Goal: Information Seeking & Learning: Learn about a topic

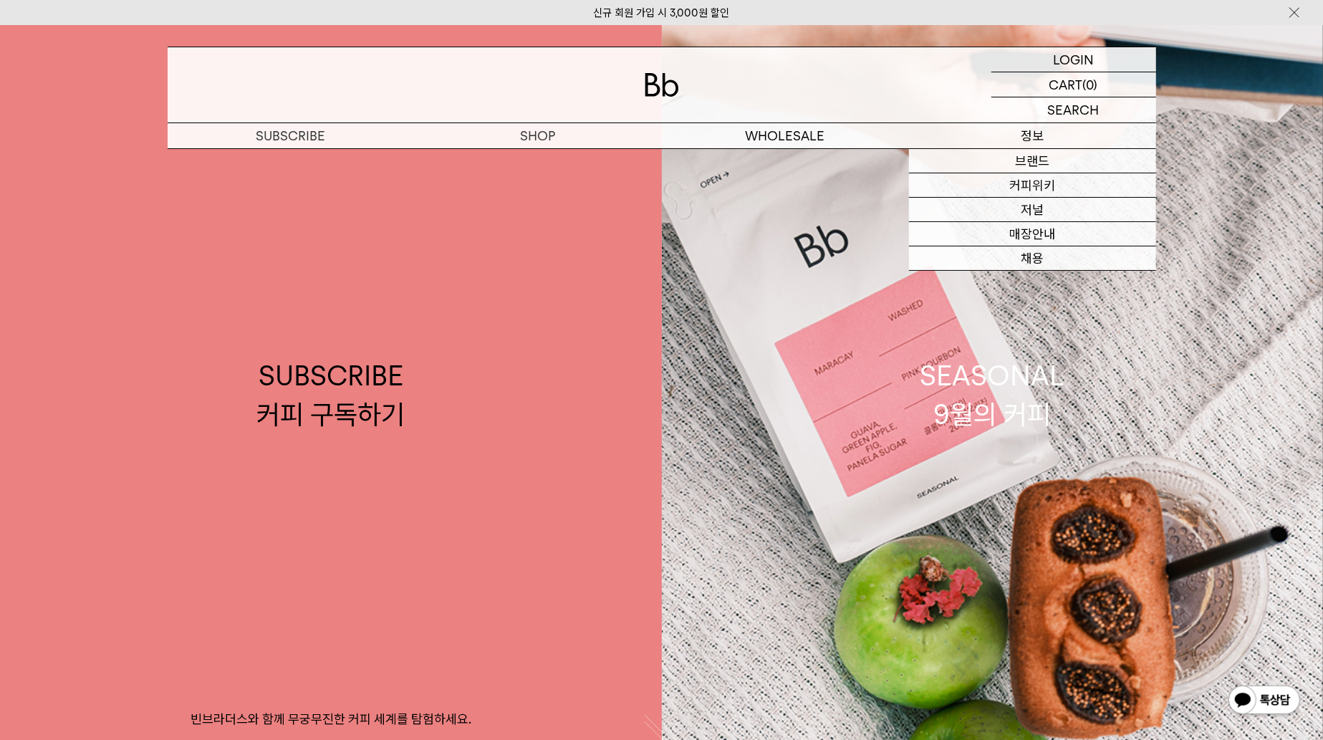
click at [1016, 137] on p "정보" at bounding box center [1032, 135] width 247 height 25
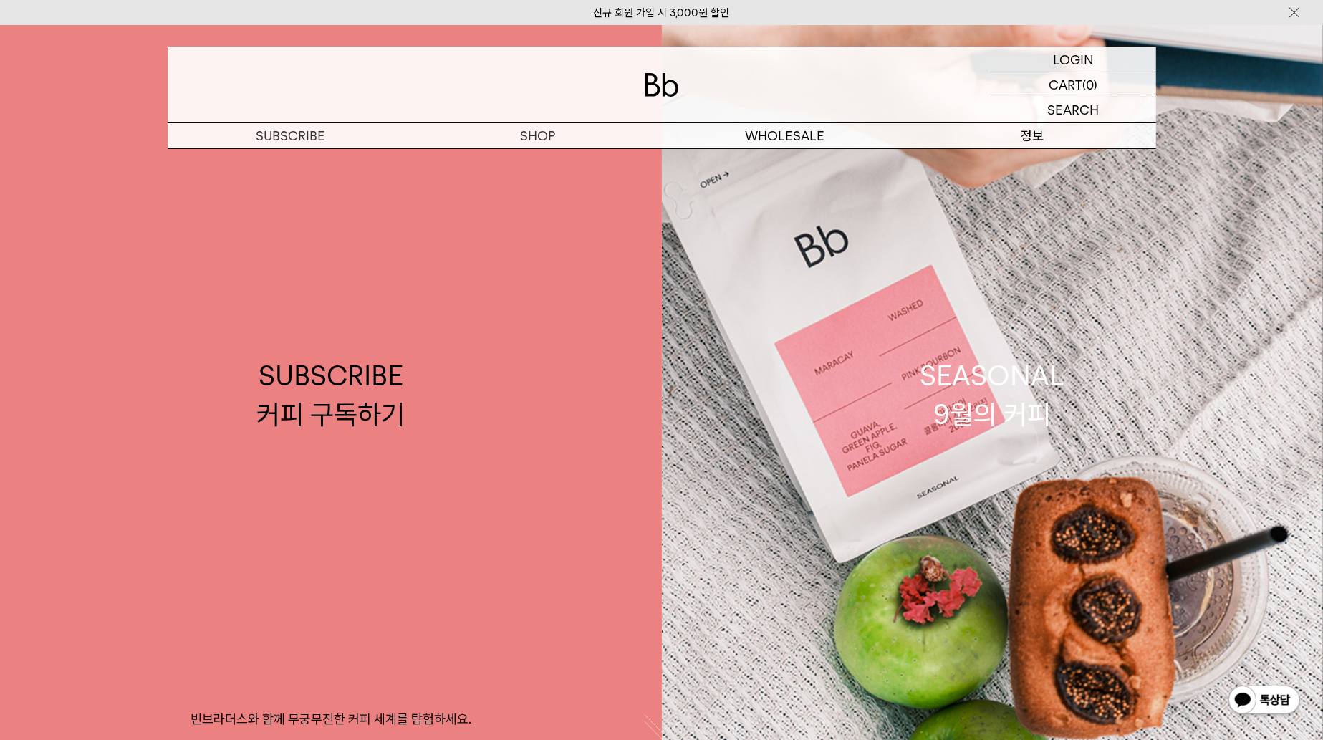
click at [1027, 133] on p "정보" at bounding box center [1032, 135] width 247 height 25
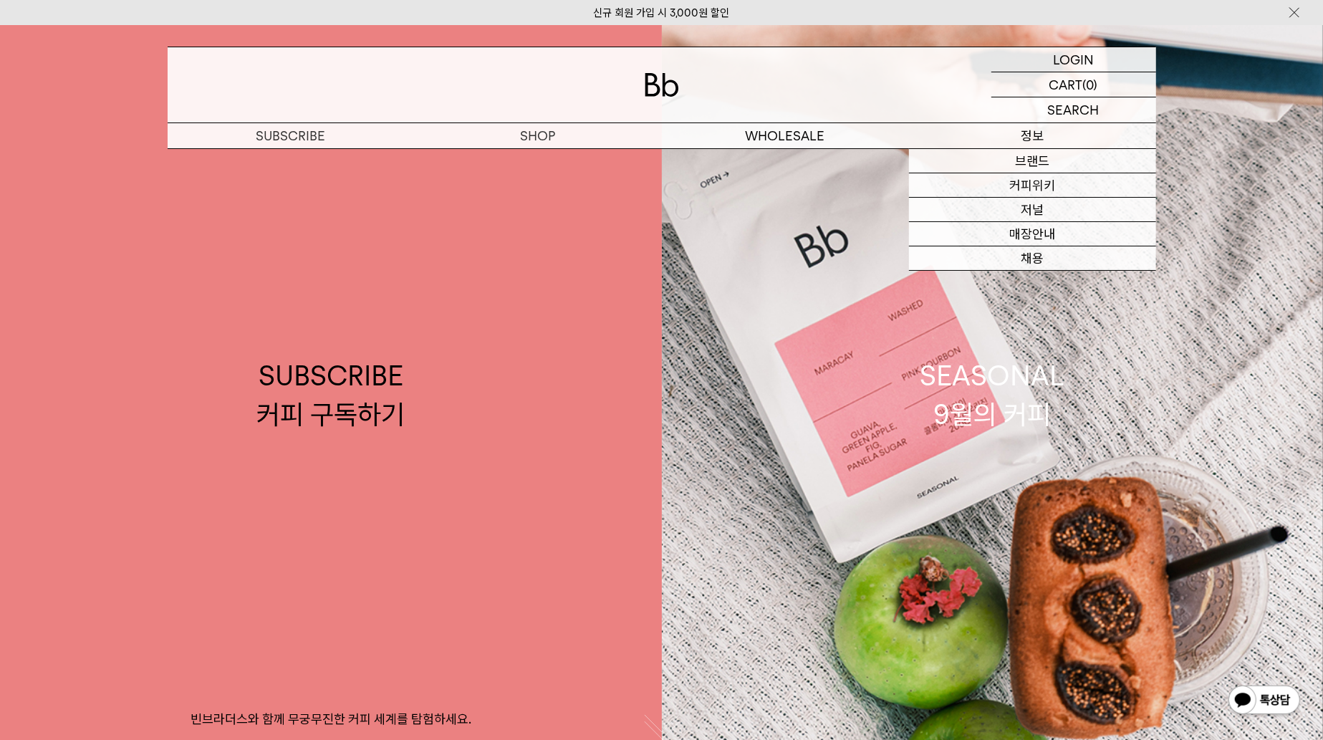
click at [1044, 137] on p "정보" at bounding box center [1032, 135] width 247 height 25
click at [1050, 176] on link "커피위키" at bounding box center [1032, 185] width 247 height 24
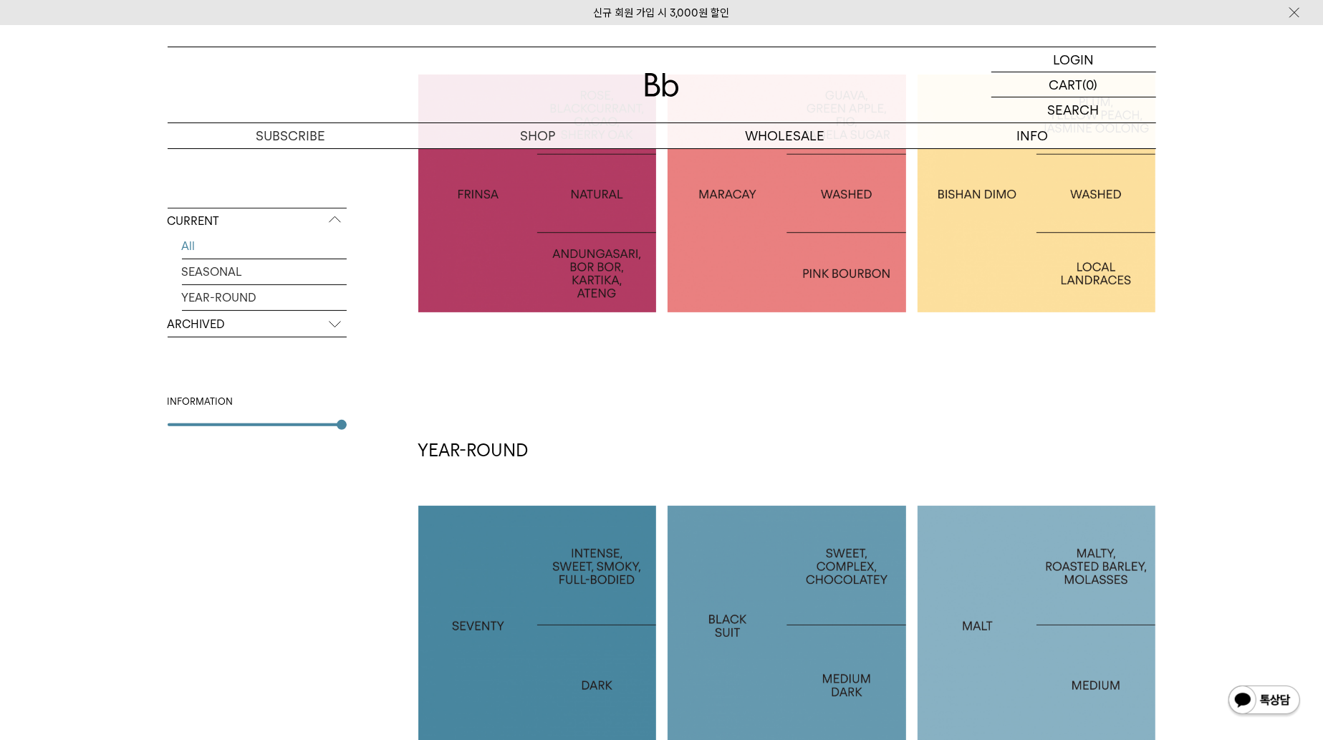
scroll to position [573, 0]
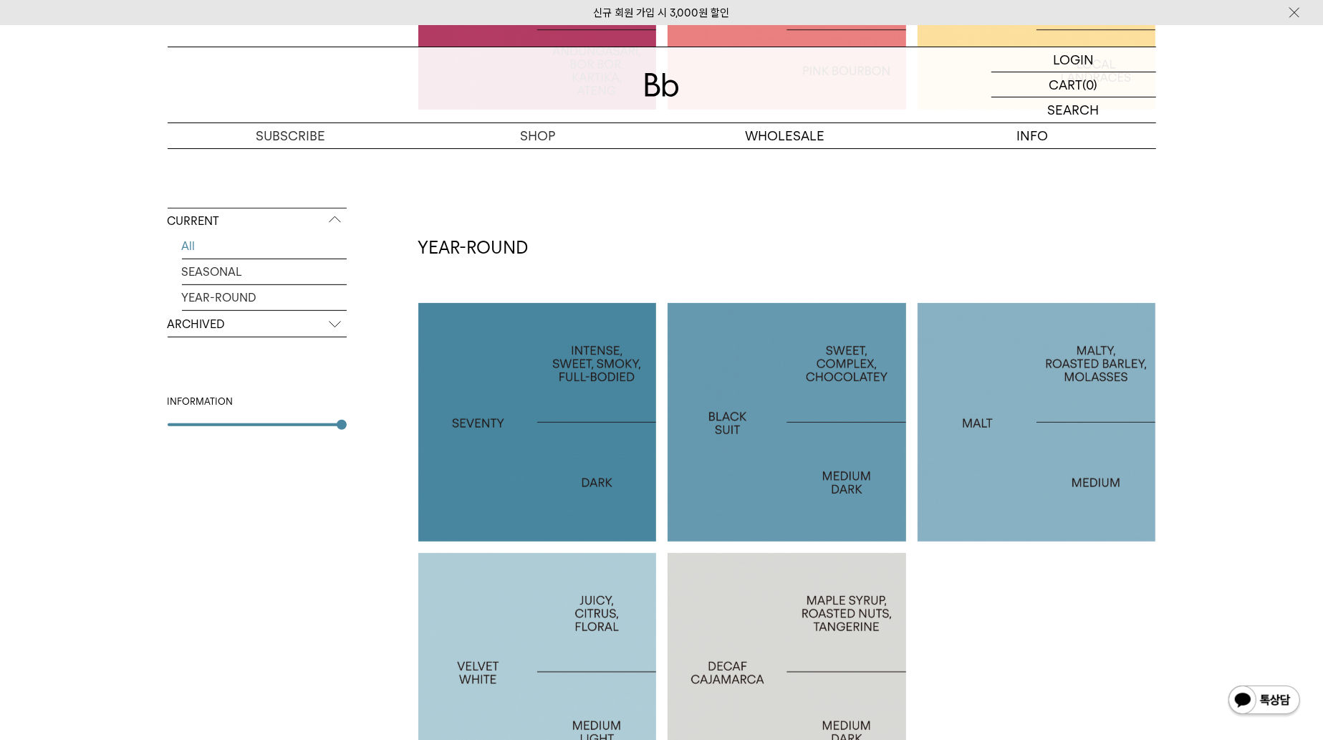
click at [582, 350] on div at bounding box center [537, 422] width 239 height 239
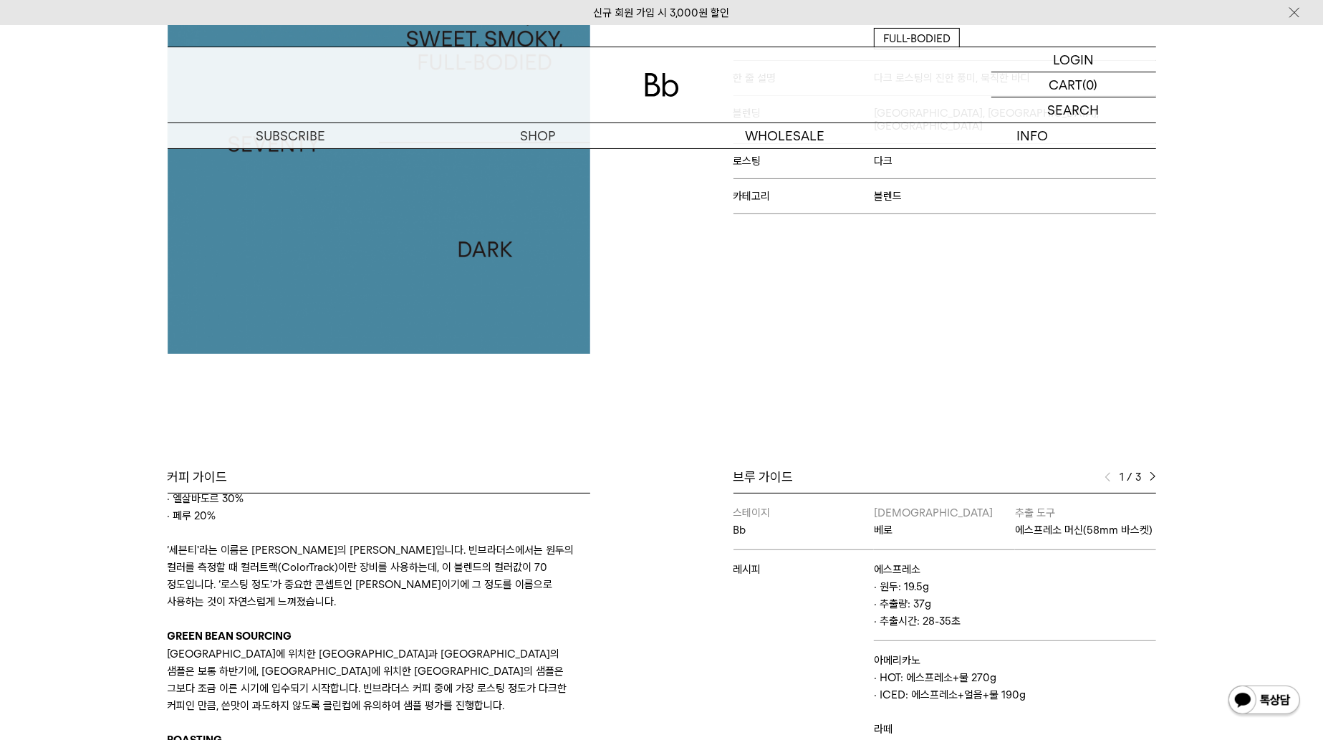
scroll to position [143, 0]
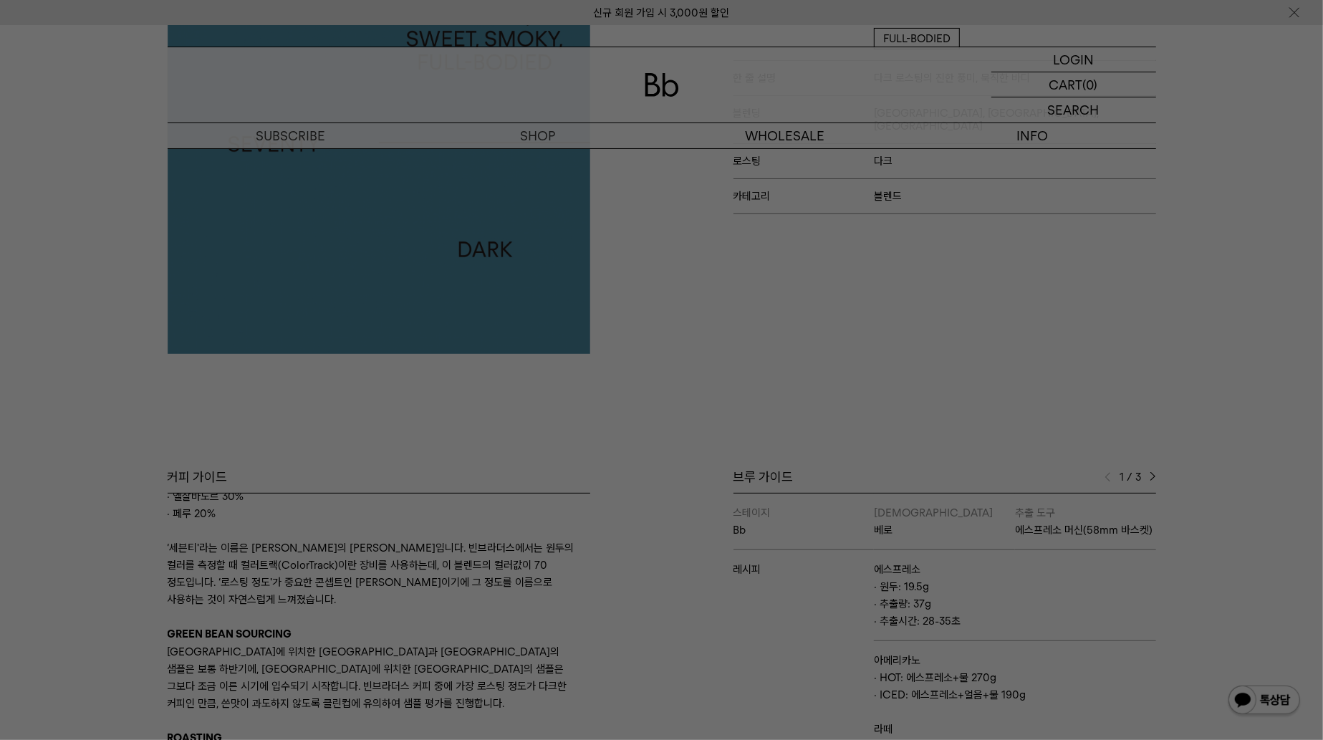
click at [909, 416] on div at bounding box center [661, 370] width 1323 height 740
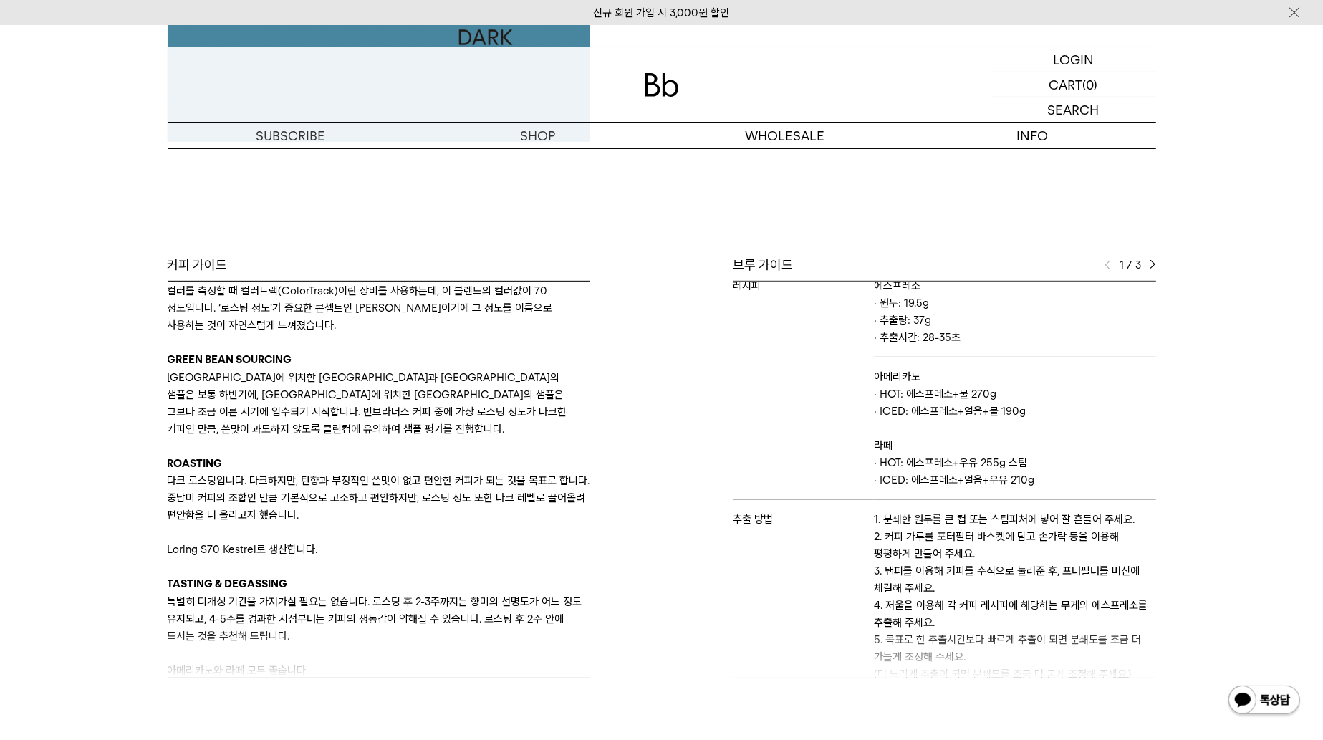
scroll to position [502, 0]
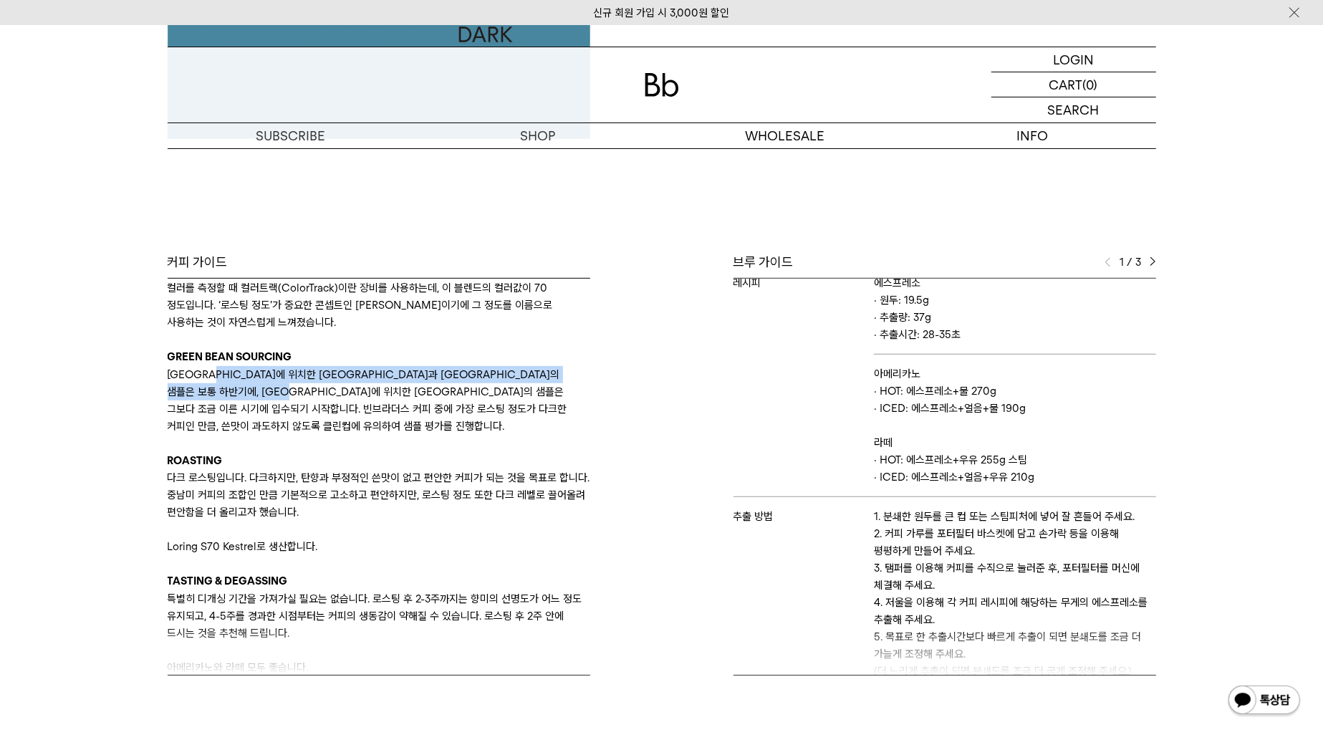
drag, startPoint x: 221, startPoint y: 372, endPoint x: 354, endPoint y: 396, distance: 134.8
click at [354, 396] on p "남미에 위치한 브라질과 페루의 샘플은 보통 하반기에, 중미에 위치한 엘살바도르의 샘플은 그보다 조금 이른 시기에 입수되기 시작합니다. 빈브라더…" at bounding box center [379, 400] width 423 height 69
drag, startPoint x: 310, startPoint y: 372, endPoint x: 391, endPoint y: 398, distance: 85.0
click at [391, 398] on p "남미에 위치한 브라질과 페루의 샘플은 보통 하반기에, 중미에 위치한 엘살바도르의 샘플은 그보다 조금 이른 시기에 입수되기 시작합니다. 빈브라더…" at bounding box center [379, 400] width 423 height 69
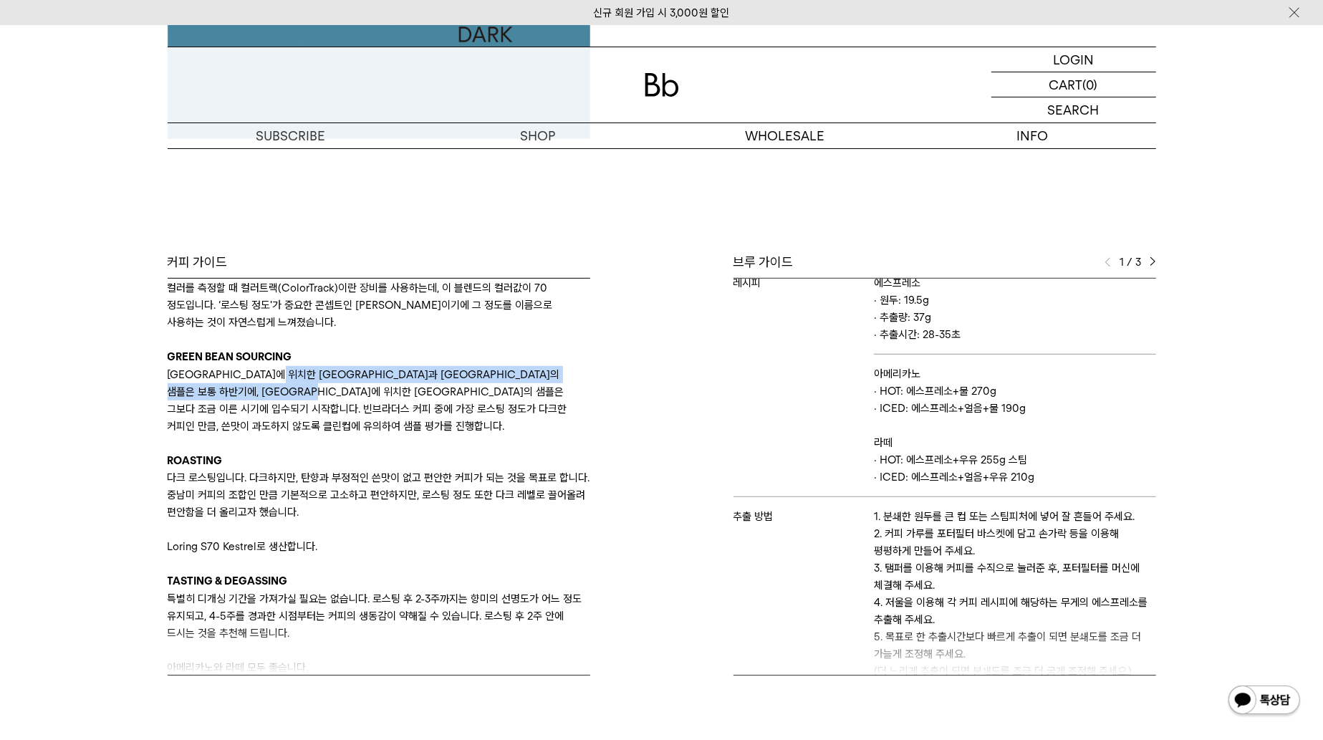
click at [391, 398] on p "남미에 위치한 브라질과 페루의 샘플은 보통 하반기에, 중미에 위치한 엘살바도르의 샘플은 그보다 조금 이른 시기에 입수되기 시작합니다. 빈브라더…" at bounding box center [379, 400] width 423 height 69
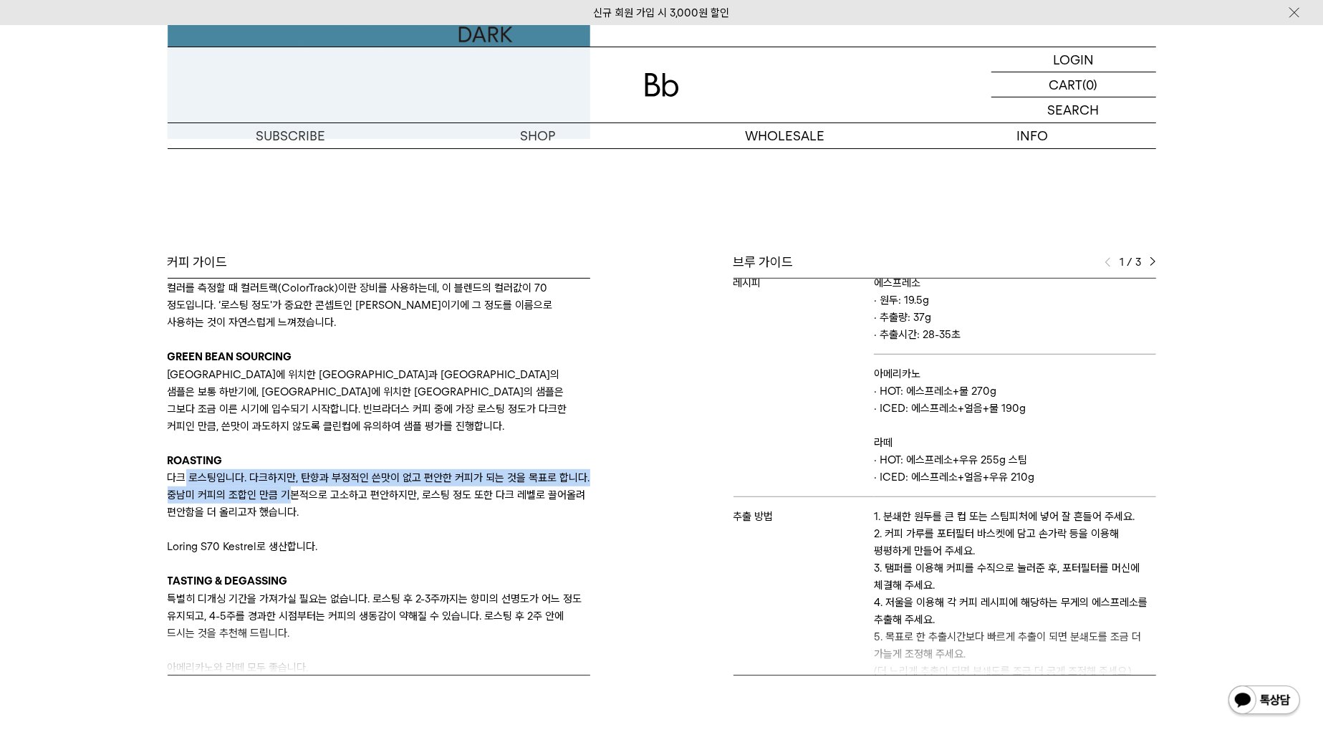
drag, startPoint x: 186, startPoint y: 461, endPoint x: 319, endPoint y: 481, distance: 134.1
click at [317, 481] on p "다크 로스팅입니다. 다크하지만, 탄향과 부정적인 쓴맛이 없고 편안한 커피가 되는 것을 목표로 합니다. 중남미 커피의 조합인 만큼 기본적으로 고…" at bounding box center [379, 495] width 423 height 52
click at [319, 481] on p "다크 로스팅입니다. 다크하지만, 탄향과 부정적인 쓴맛이 없고 편안한 커피가 되는 것을 목표로 합니다. 중남미 커피의 조합인 만큼 기본적으로 고…" at bounding box center [379, 495] width 423 height 52
drag, startPoint x: 258, startPoint y: 456, endPoint x: 299, endPoint y: 484, distance: 49.1
click at [299, 484] on p "다크 로스팅입니다. 다크하지만, 탄향과 부정적인 쓴맛이 없고 편안한 커피가 되는 것을 목표로 합니다. 중남미 커피의 조합인 만큼 기본적으로 고…" at bounding box center [379, 495] width 423 height 52
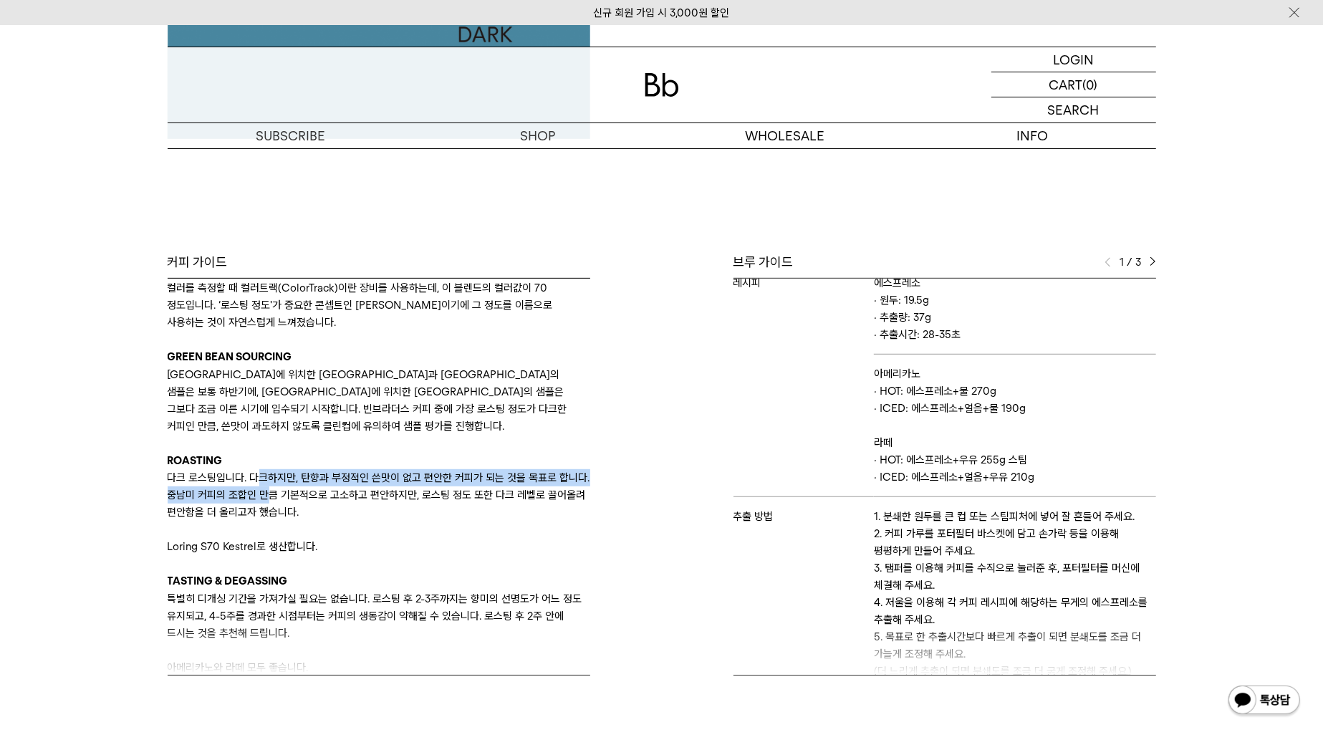
click at [299, 484] on p "다크 로스팅입니다. 다크하지만, 탄향과 부정적인 쓴맛이 없고 편안한 커피가 되는 것을 목표로 합니다. 중남미 커피의 조합인 만큼 기본적으로 고…" at bounding box center [379, 495] width 423 height 52
drag, startPoint x: 342, startPoint y: 502, endPoint x: 293, endPoint y: 486, distance: 51.4
click at [293, 486] on div "BLEND APPROACH 세븐티는 ‘블랙수트보다 더 묵직하고, 산미가 적은 커피’를 원하시는 고객분들을 위해 개발한 블렌드입니다. 초콜릿 향…" at bounding box center [379, 383] width 423 height 586
click at [294, 476] on p "다크 로스팅입니다. 다크하지만, 탄향과 부정적인 쓴맛이 없고 편안한 커피가 되는 것을 목표로 합니다. 중남미 커피의 조합인 만큼 기본적으로 고…" at bounding box center [379, 495] width 423 height 52
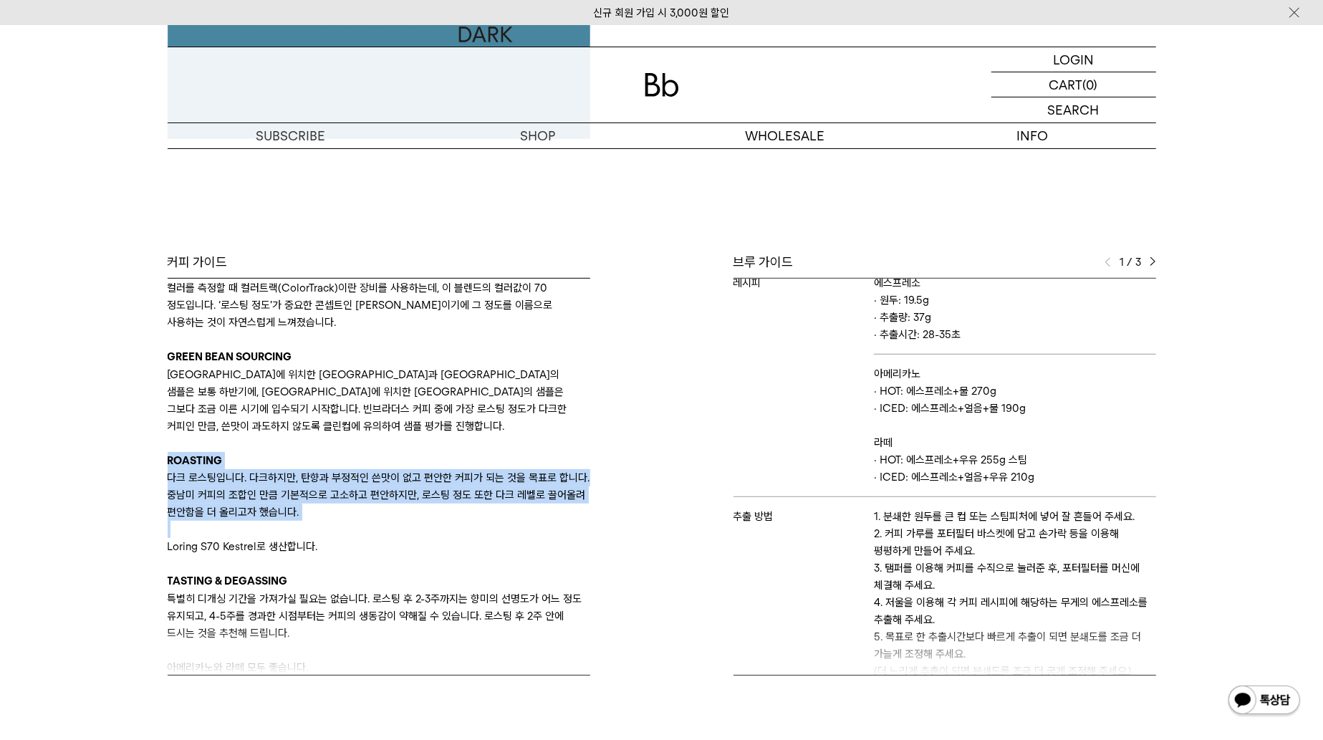
drag, startPoint x: 192, startPoint y: 452, endPoint x: 362, endPoint y: 509, distance: 179.2
click at [362, 509] on div "커피 가이드 BLEND APPROACH 세븐티는 ‘블랙수트보다 더 묵직하고, 산미가 적은 커피’를 원하시는 고객분들을 위해 개발한 블렌드입니다…" at bounding box center [412, 465] width 502 height 422
click at [362, 521] on p at bounding box center [379, 529] width 423 height 17
drag, startPoint x: 361, startPoint y: 502, endPoint x: 163, endPoint y: 445, distance: 205.9
click at [163, 445] on div "커피 가이드 BLEND APPROACH 세븐티는 ‘블랙수트보다 더 묵직하고, 산미가 적은 커피’를 원하시는 고객분들을 위해 개발한 블렌드입니다…" at bounding box center [412, 465] width 502 height 422
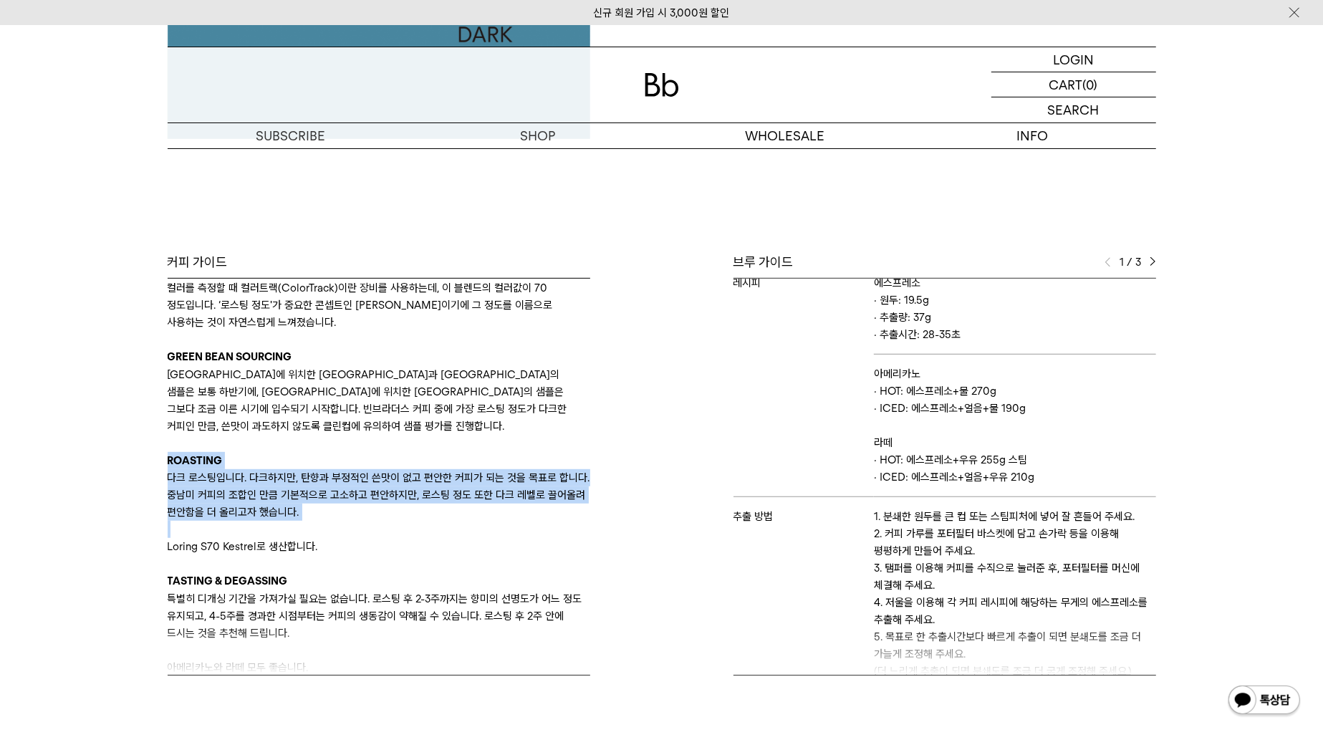
click at [163, 445] on div "커피 가이드 BLEND APPROACH 세븐티는 ‘블랙수트보다 더 묵직하고, 산미가 적은 커피’를 원하시는 고객분들을 위해 개발한 블렌드입니다…" at bounding box center [412, 465] width 502 height 422
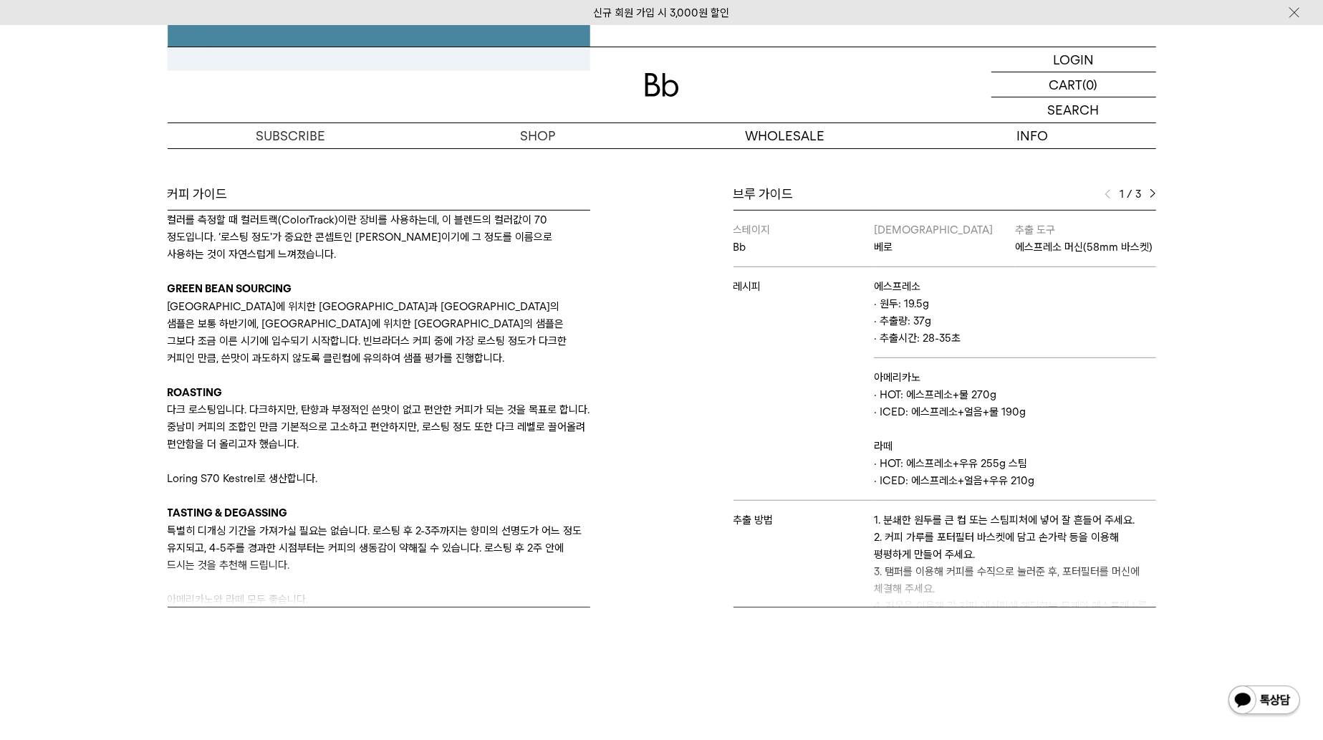
scroll to position [573, 0]
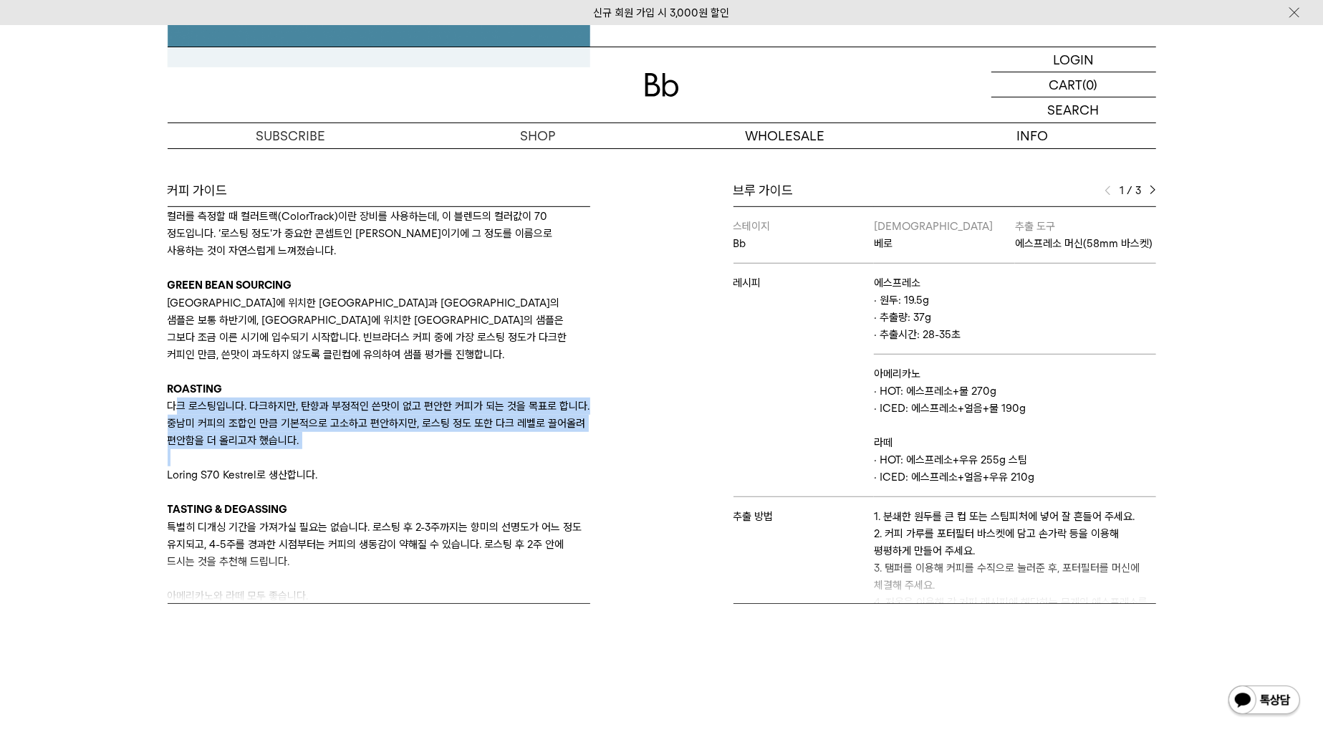
drag, startPoint x: 175, startPoint y: 383, endPoint x: 391, endPoint y: 434, distance: 222.5
click at [391, 434] on div "BLEND APPROACH 세븐티는 ‘블랙수트보다 더 묵직하고, 산미가 적은 커피’를 원하시는 고객분들을 위해 개발한 블렌드입니다. 초콜릿 향…" at bounding box center [379, 312] width 423 height 586
click at [391, 449] on p at bounding box center [379, 457] width 423 height 17
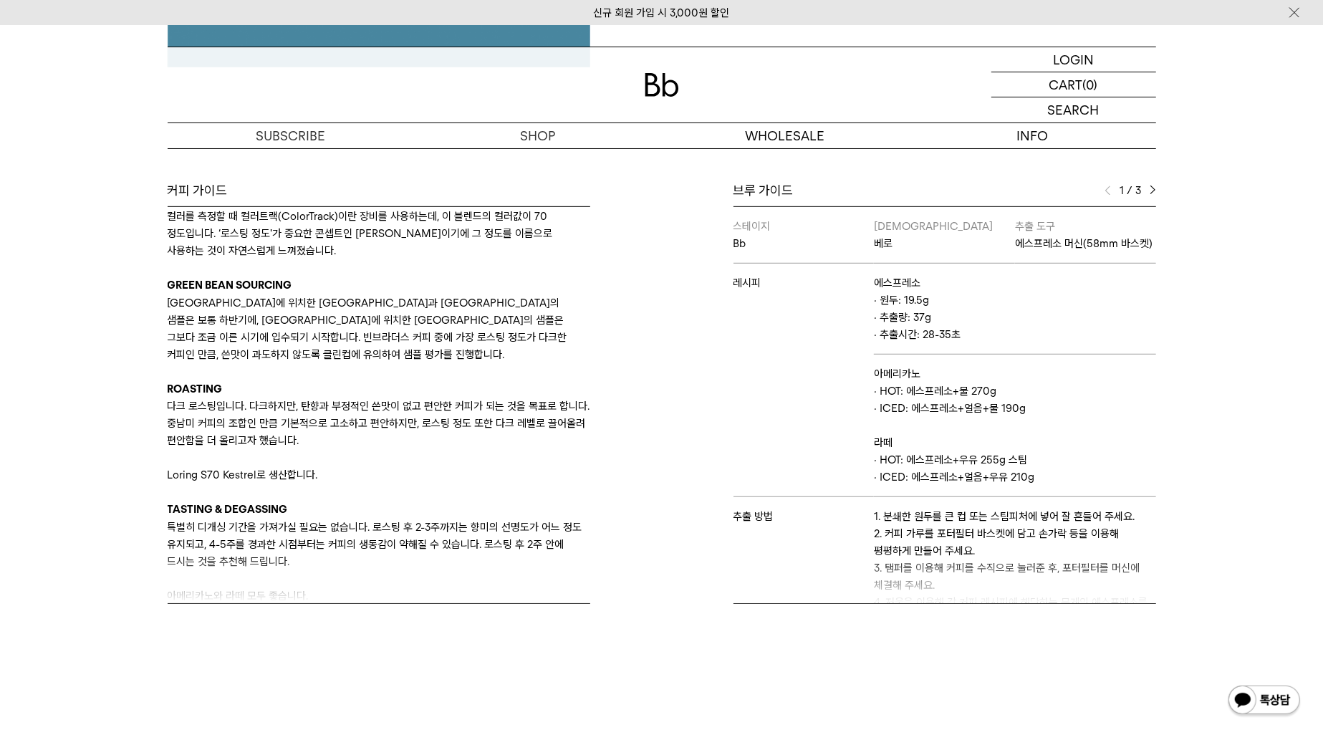
drag, startPoint x: 320, startPoint y: 415, endPoint x: 164, endPoint y: 375, distance: 161.3
click at [164, 375] on div "커피 가이드 BLEND APPROACH 세븐티는 ‘블랙수트보다 더 묵직하고, 산미가 적은 커피’를 원하시는 고객분들을 위해 개발한 블렌드입니다…" at bounding box center [412, 393] width 502 height 422
click at [408, 449] on p at bounding box center [379, 457] width 423 height 17
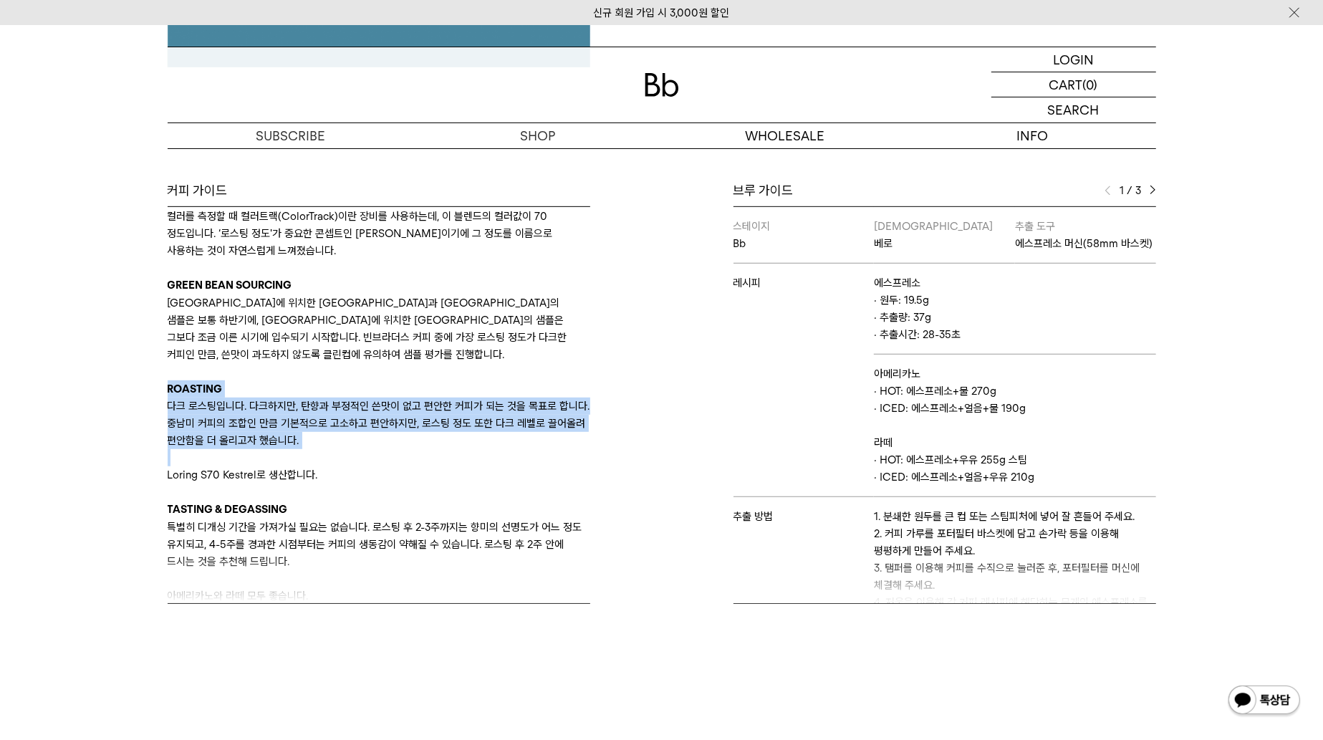
drag, startPoint x: 365, startPoint y: 432, endPoint x: 147, endPoint y: 372, distance: 226.7
click at [147, 372] on div "커피 가이드 BLEND APPROACH 세븐티는 ‘블랙수트보다 더 묵직하고, 산미가 적은 커피’를 원하시는 고객분들을 위해 개발한 블렌드입니다…" at bounding box center [662, 429] width 1032 height 494
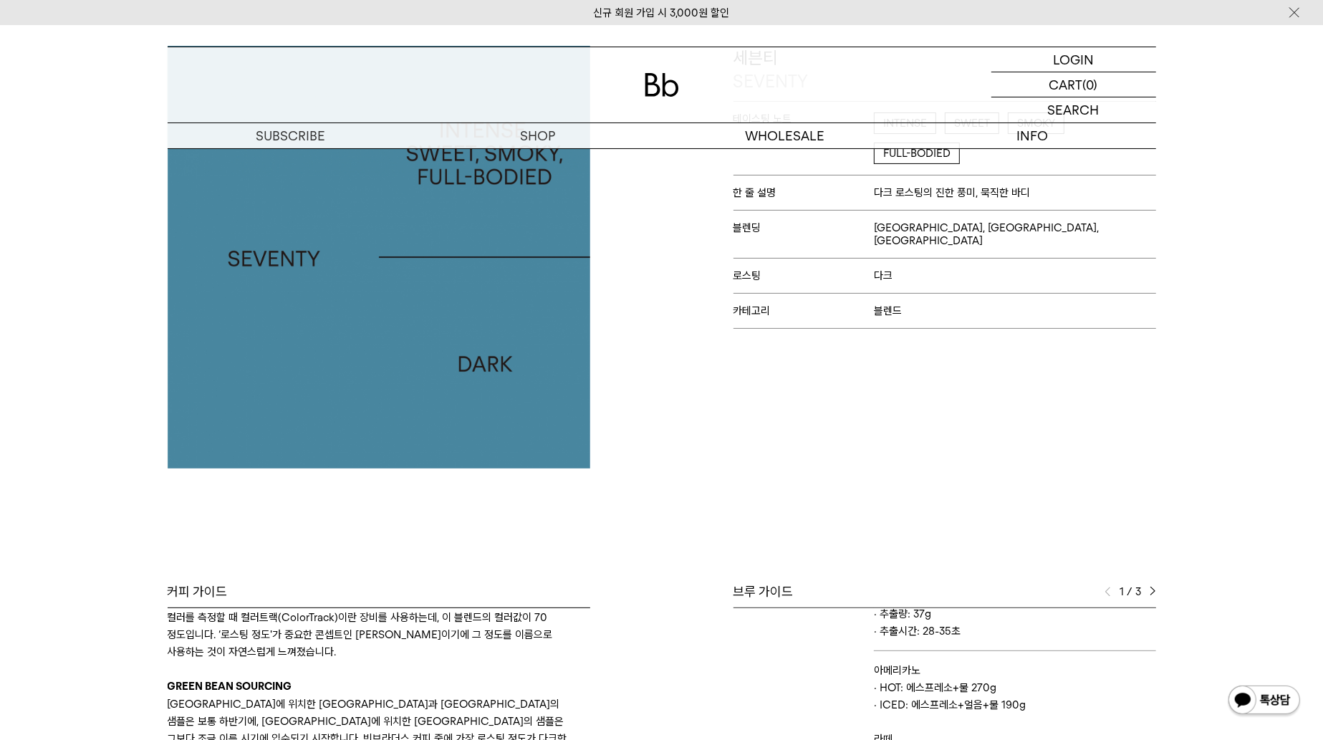
scroll to position [0, 0]
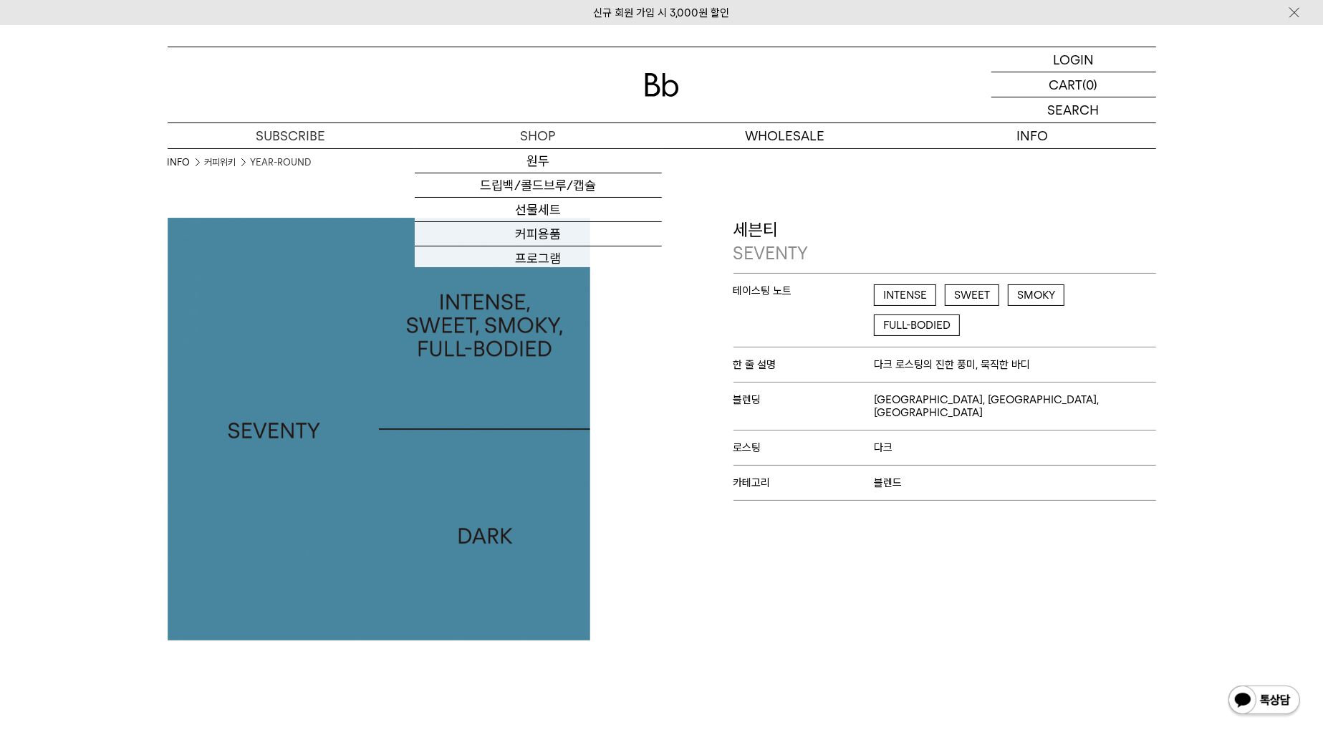
click at [649, 94] on img at bounding box center [662, 85] width 34 height 24
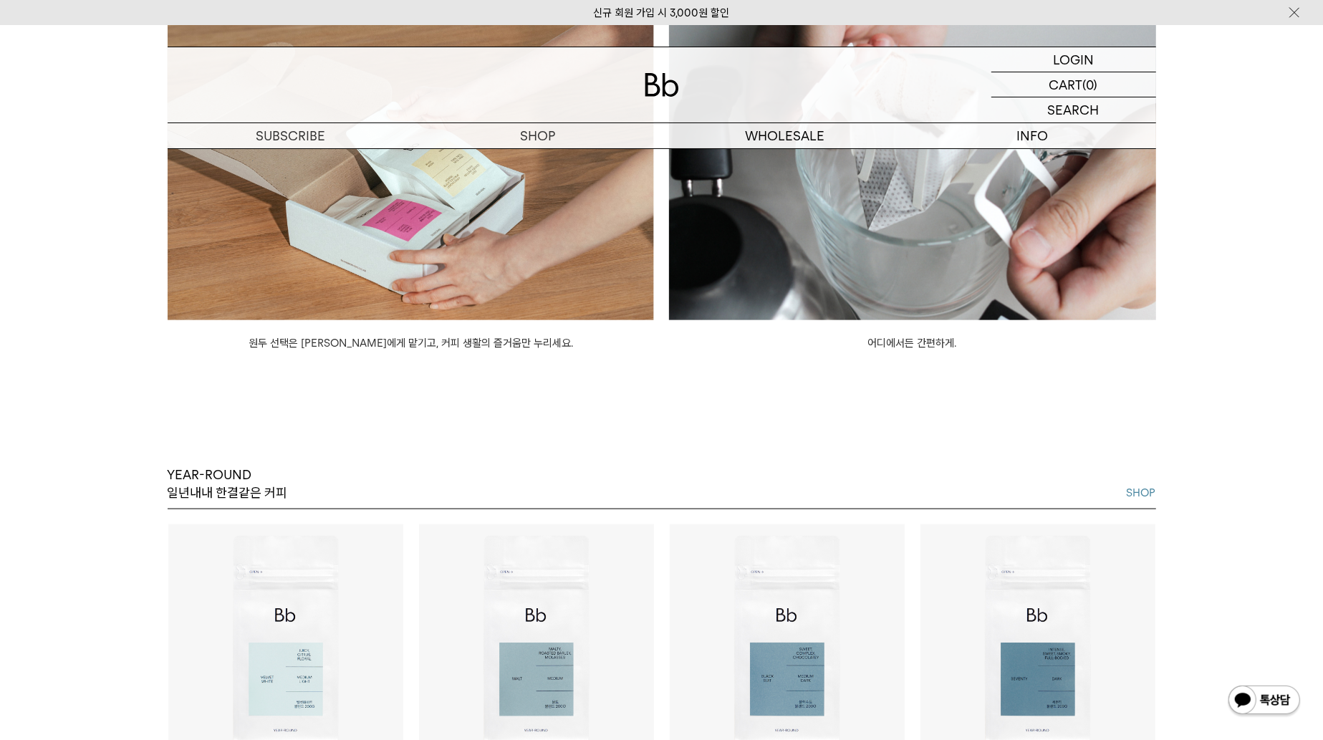
scroll to position [1720, 0]
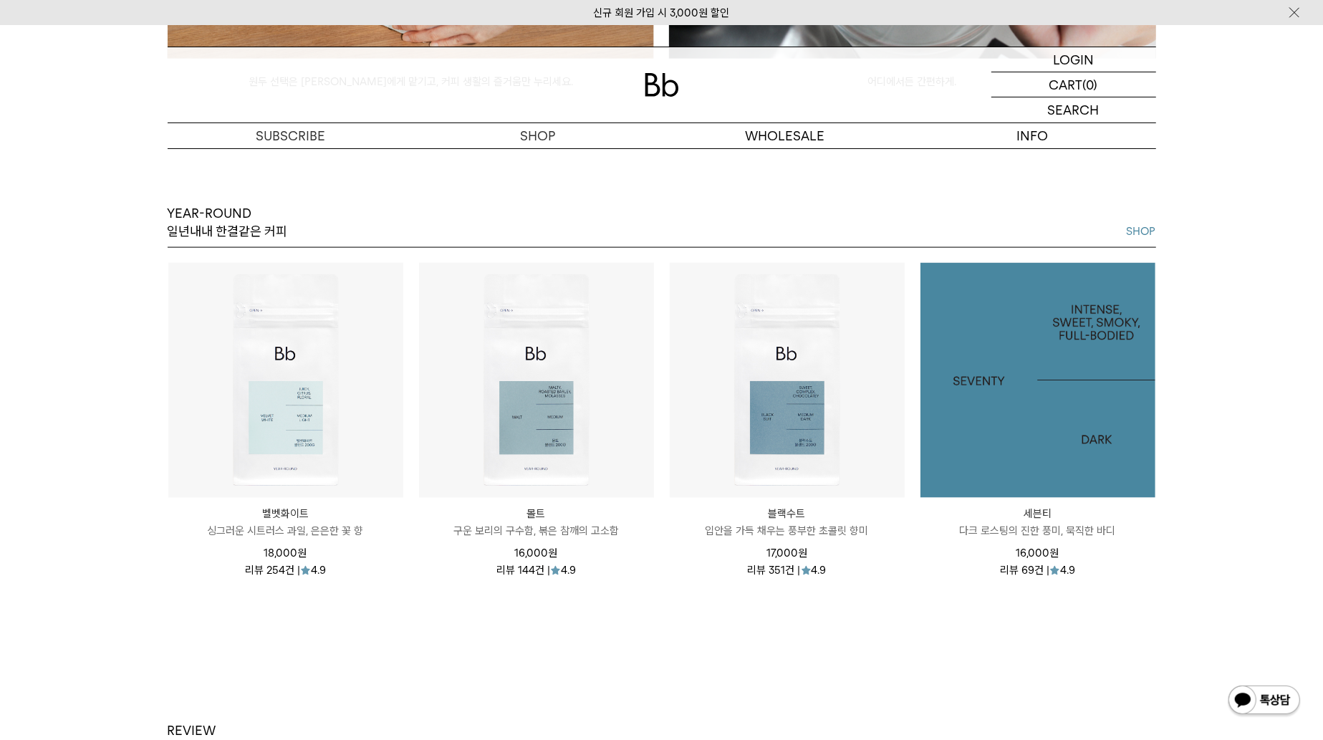
click at [1055, 427] on img at bounding box center [1038, 380] width 235 height 235
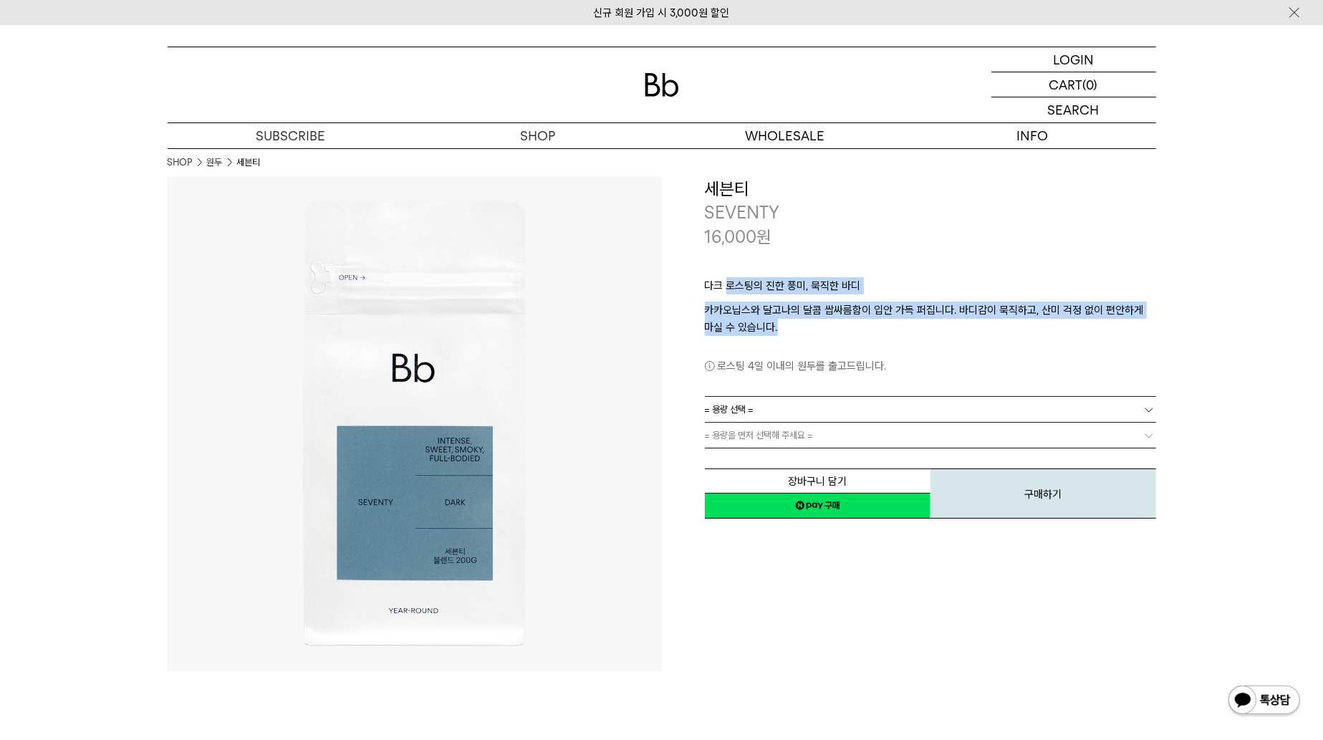
drag, startPoint x: 729, startPoint y: 281, endPoint x: 926, endPoint y: 333, distance: 203.9
click at [926, 333] on div "다크 로스팅의 진한 풍미, 묵직한 [PERSON_NAME]닙스와 달고나의 달콤 쌉싸름함이 입안 가득 퍼집니다. 바디감이 묵직하고, 산미 걱정 …" at bounding box center [930, 323] width 451 height 148
click at [926, 333] on p "카카오닙스와 달고나의 달콤 쌉싸름함이 입안 가득 퍼집니다. 바디감이 묵직하고, 산미 걱정 없이 편안하게 마실 수 있습니다." at bounding box center [930, 319] width 451 height 34
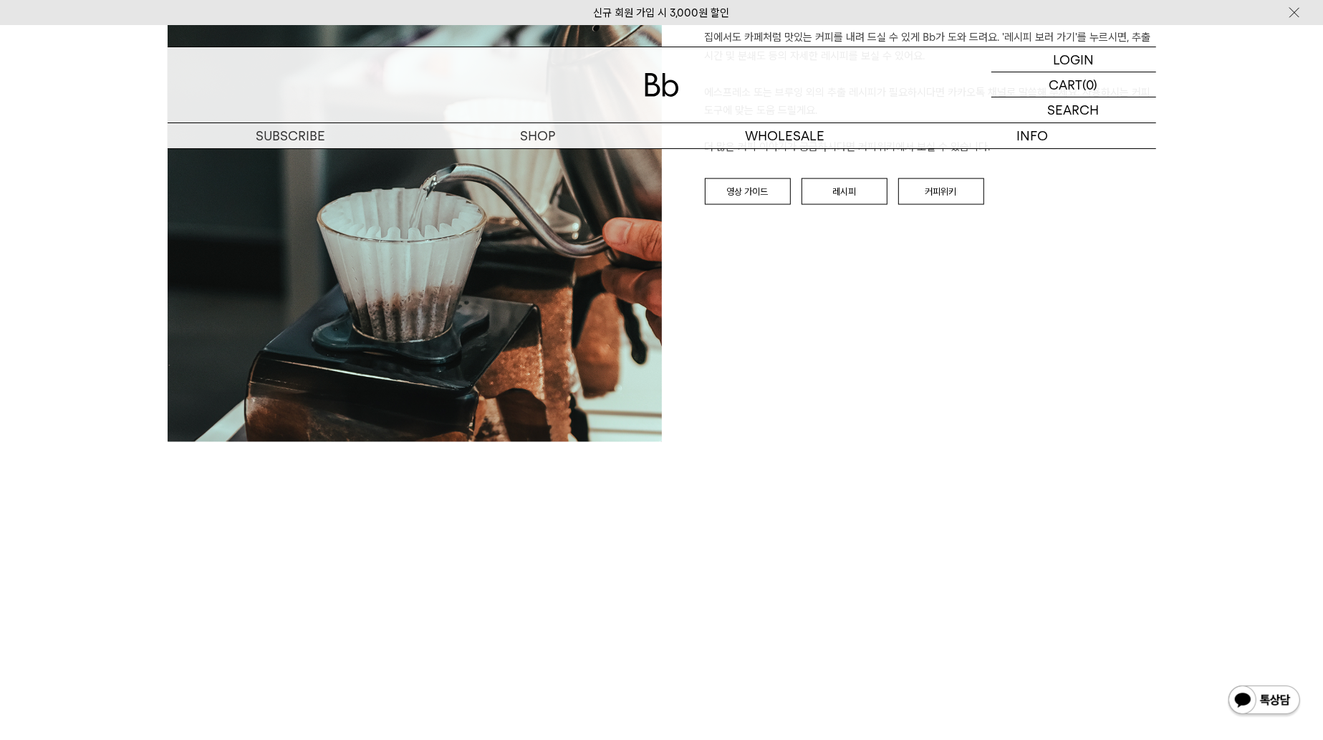
scroll to position [1505, 0]
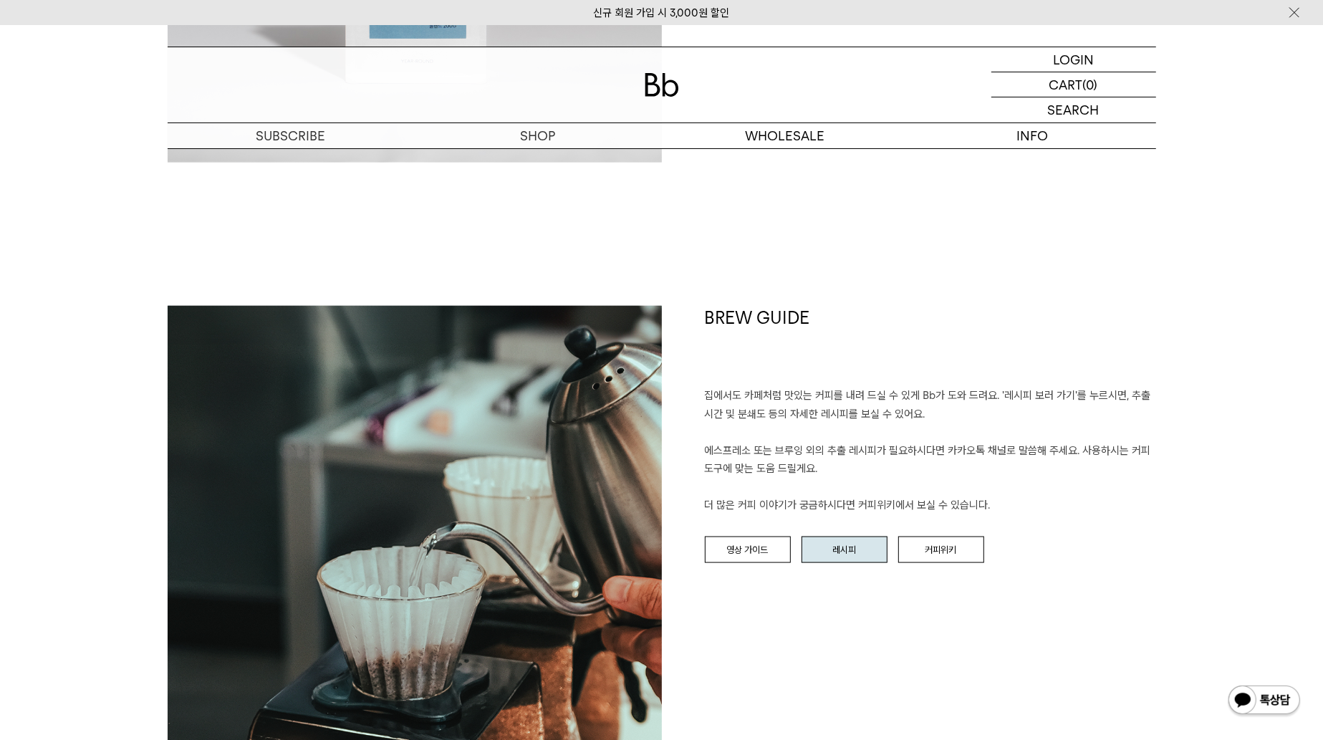
click at [830, 545] on link "레시피" at bounding box center [845, 550] width 86 height 27
